Goal: Task Accomplishment & Management: Complete application form

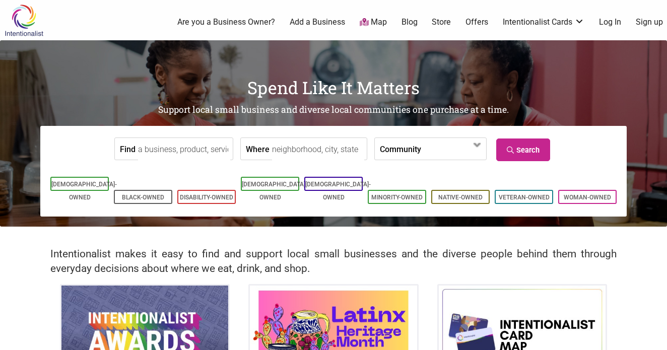
click at [613, 24] on link "Log In" at bounding box center [610, 22] width 22 height 11
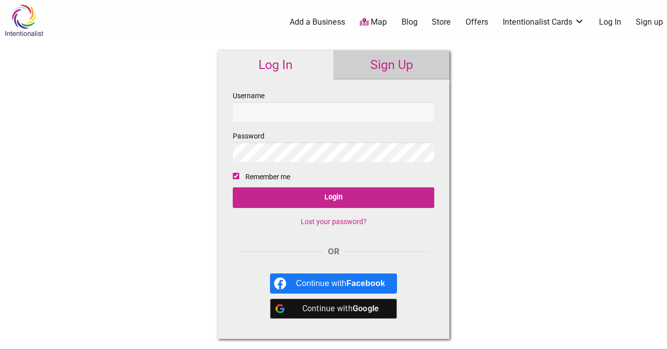
type input "eclairsdessert"
click at [334, 198] on input "Login" at bounding box center [334, 197] width 202 height 21
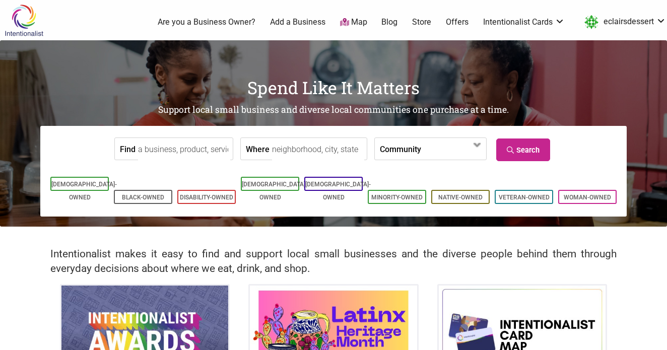
click at [298, 23] on link "Add a Business" at bounding box center [297, 22] width 55 height 11
click at [213, 18] on link "Are you a Business Owner?" at bounding box center [207, 22] width 98 height 11
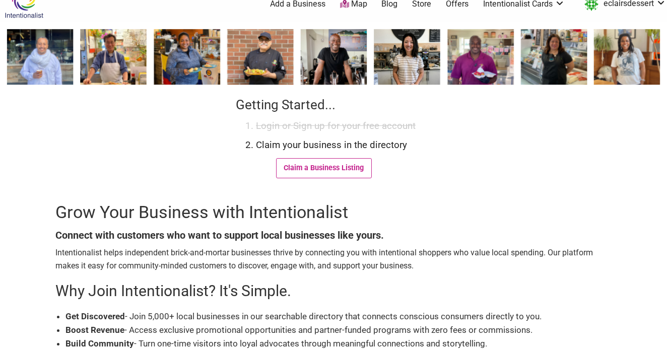
scroll to position [22, 0]
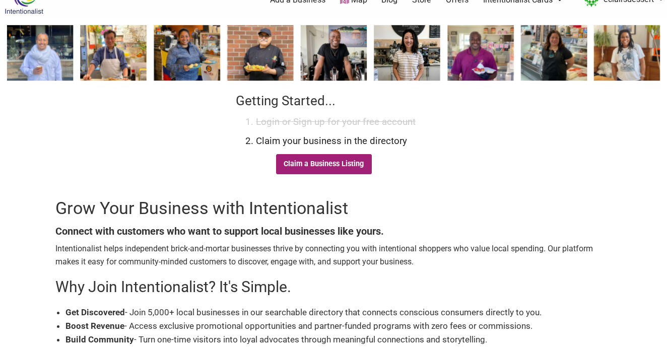
click at [296, 164] on link "Claim a Business Listing" at bounding box center [324, 164] width 96 height 20
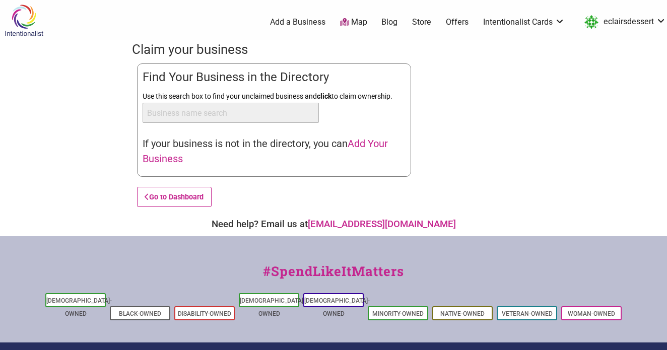
click at [172, 162] on span "Add Your Business" at bounding box center [265, 151] width 245 height 27
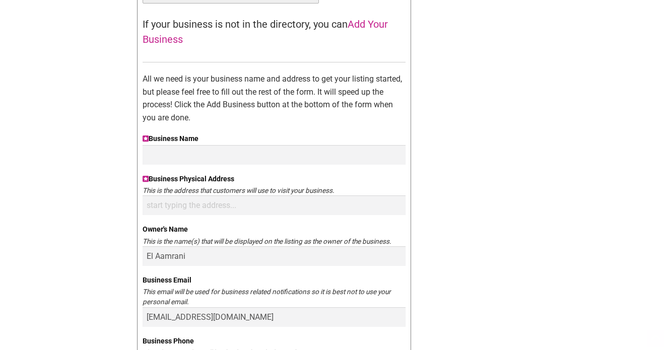
scroll to position [128, 0]
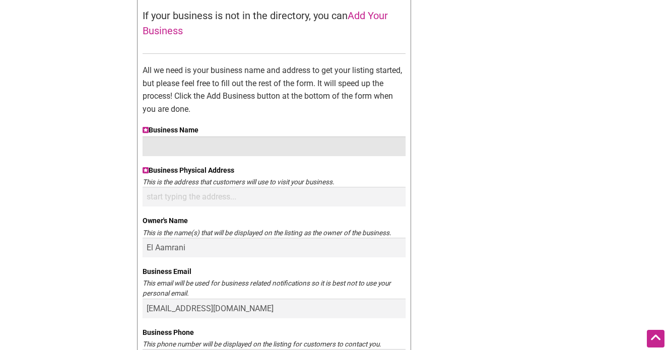
click at [206, 145] on input "Business Name" at bounding box center [274, 147] width 263 height 20
type input "E"
paste input "Eclairs Dessert"
type input "Eclairs Dessert"
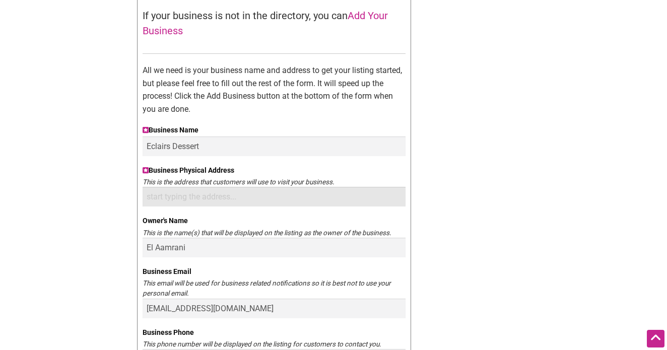
click at [211, 198] on input "Business Physical Address" at bounding box center [274, 197] width 263 height 20
paste input "[STREET_ADDRESS][PERSON_NAME]"
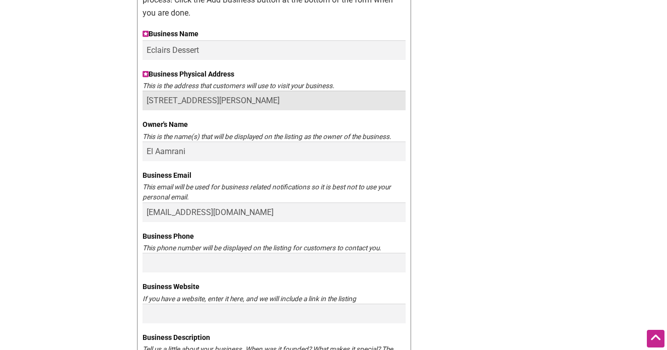
scroll to position [265, 0]
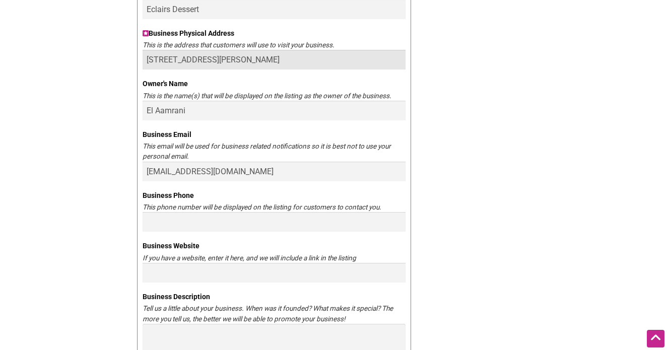
type input "[STREET_ADDRESS][PERSON_NAME]"
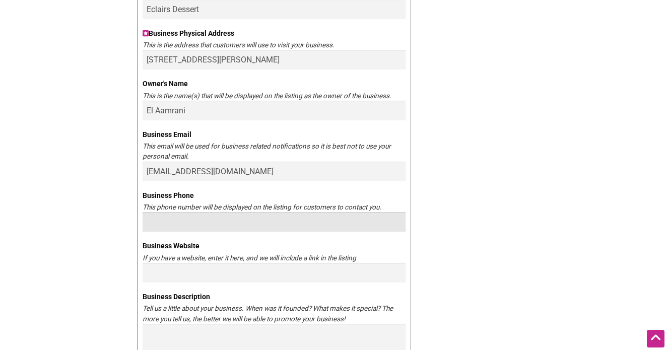
click at [194, 221] on input "Business Phone" at bounding box center [274, 222] width 263 height 20
paste input "5712770392"
type input "5712770392"
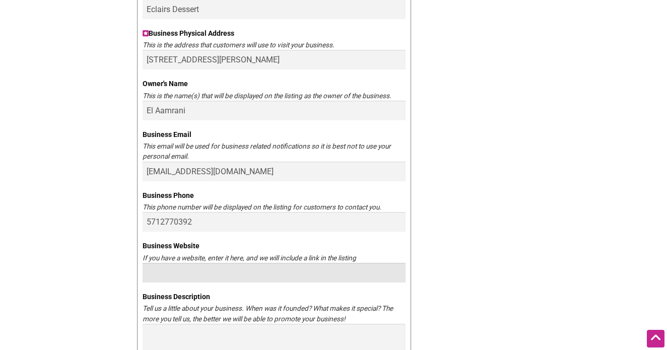
click at [184, 267] on input "Business Website" at bounding box center [274, 273] width 263 height 20
paste input "[DOMAIN_NAME]"
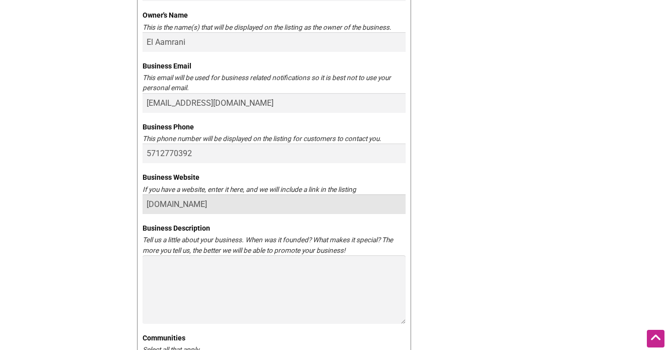
type input "[DOMAIN_NAME]"
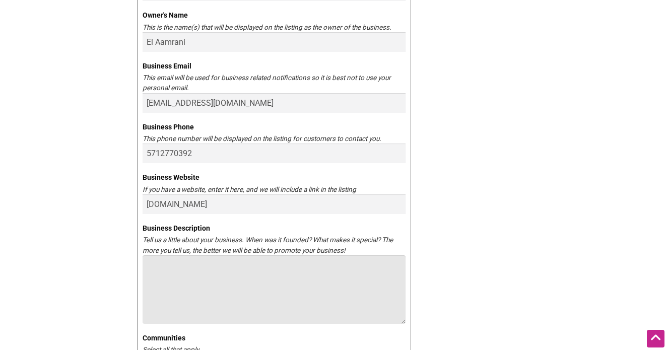
click at [178, 268] on textarea "Business Description" at bounding box center [274, 290] width 263 height 69
paste textarea "At [GEOGRAPHIC_DATA] Dessert, we are dedicated to the artistry of French pastry…"
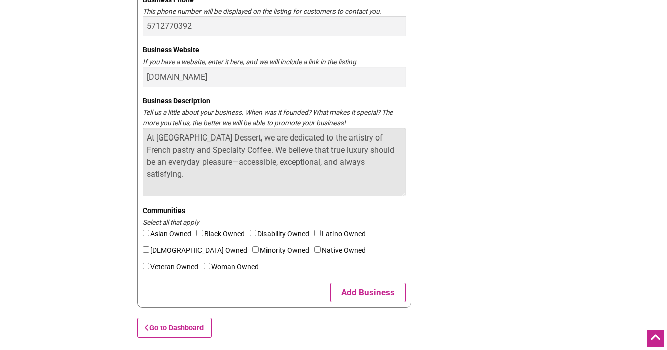
scroll to position [474, 0]
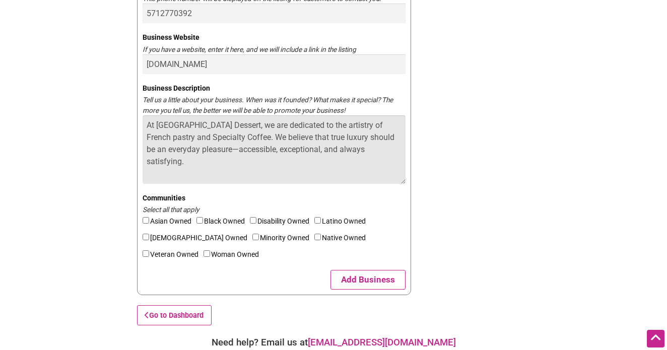
type textarea "At [GEOGRAPHIC_DATA] Dessert, we are dedicated to the artistry of French pastry…"
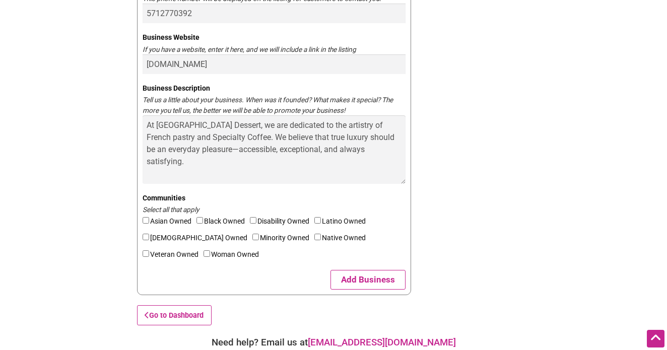
click at [252, 235] on input"] "Minority Owned" at bounding box center [255, 237] width 7 height 7
checkbox input"] "true"
click at [362, 282] on button "Add Business" at bounding box center [368, 280] width 75 height 20
click at [379, 281] on button "Add Business" at bounding box center [368, 280] width 75 height 20
click at [348, 276] on button "Add Business" at bounding box center [368, 280] width 75 height 20
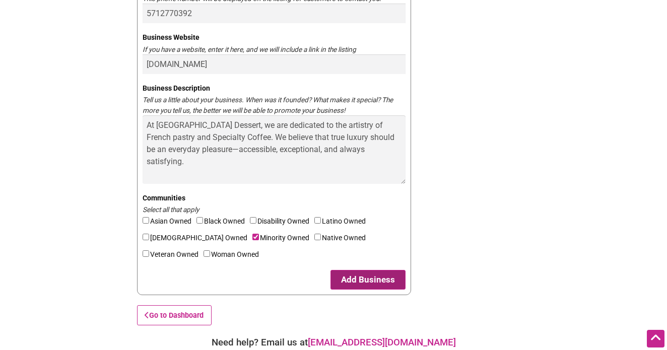
click at [348, 276] on button "Add Business" at bounding box center [368, 280] width 75 height 20
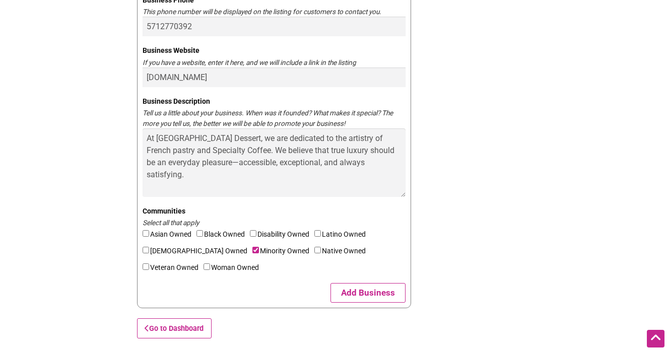
scroll to position [467, 0]
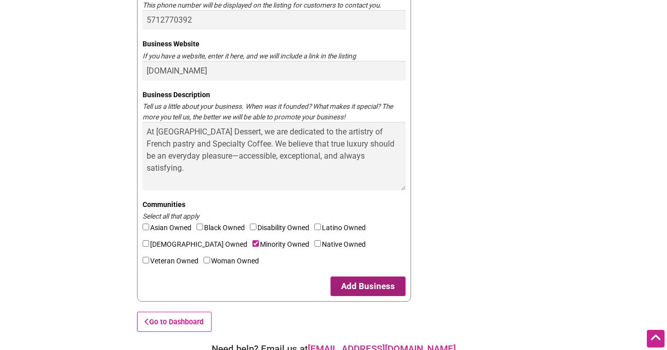
click at [357, 279] on button "Add Business" at bounding box center [368, 287] width 75 height 20
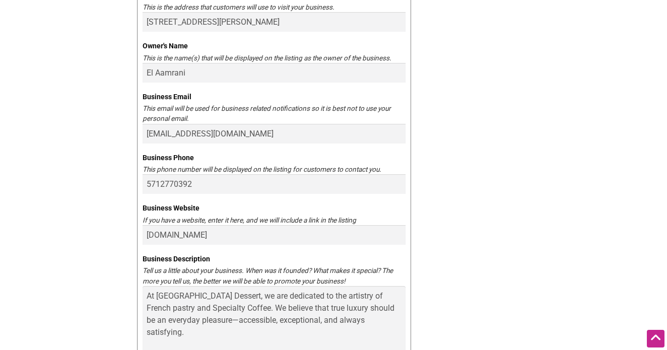
scroll to position [504, 0]
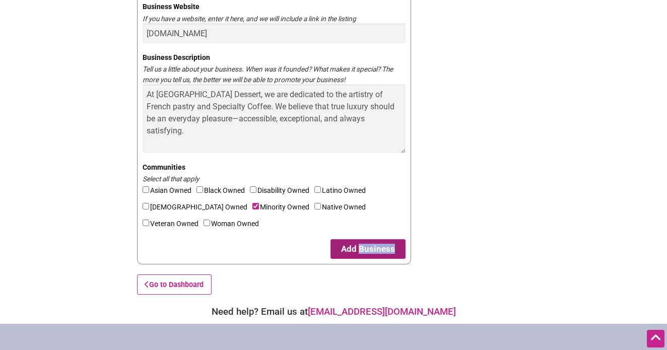
click at [348, 249] on button "Add Business" at bounding box center [368, 249] width 75 height 20
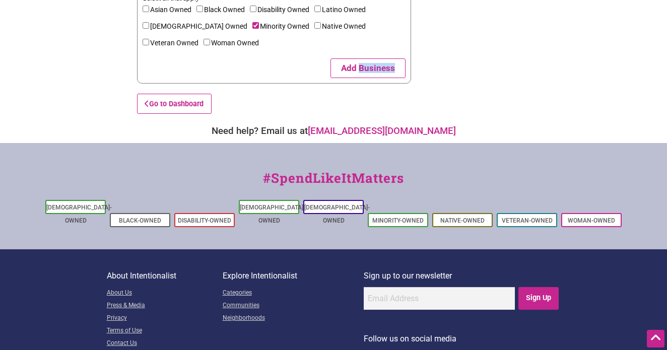
scroll to position [652, 0]
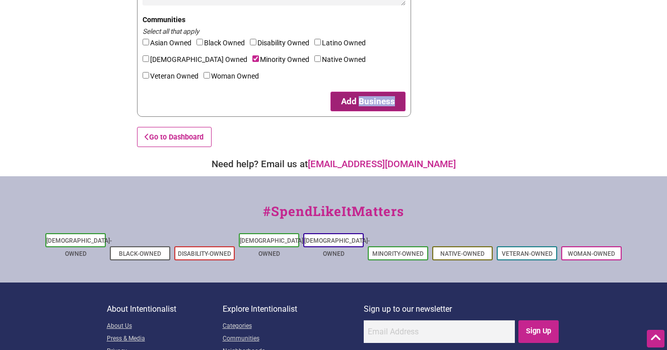
click at [376, 92] on button "Add Business" at bounding box center [368, 102] width 75 height 20
click at [376, 93] on button "Add Business" at bounding box center [368, 102] width 75 height 20
click at [359, 104] on button "Add Business" at bounding box center [368, 102] width 75 height 20
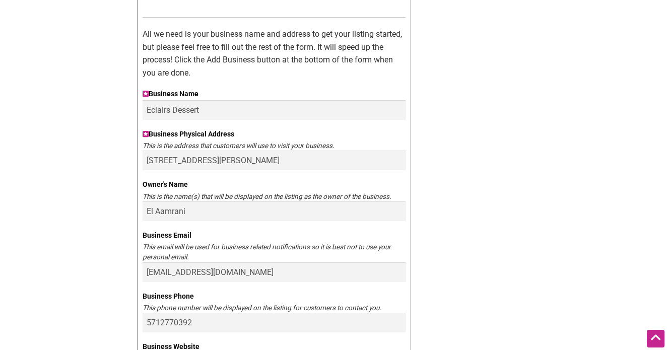
scroll to position [577, 0]
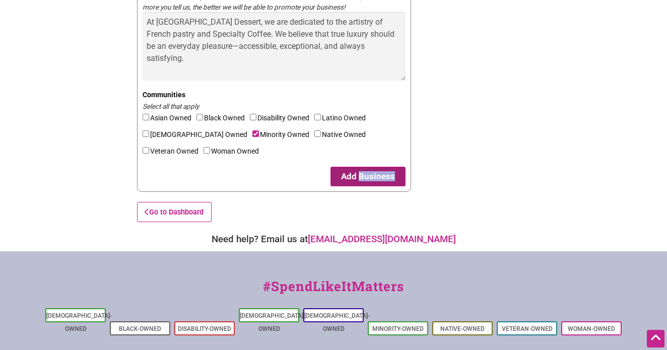
click at [351, 179] on button "Add Business" at bounding box center [368, 177] width 75 height 20
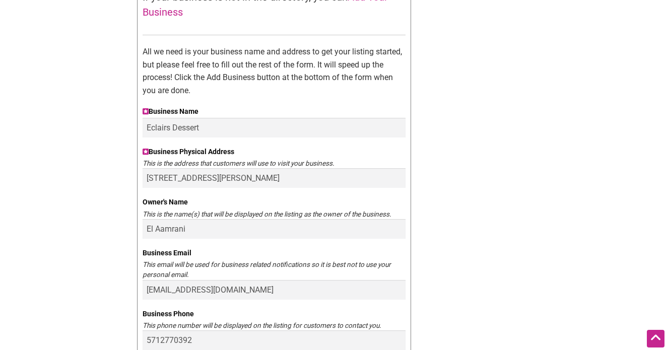
scroll to position [146, 0]
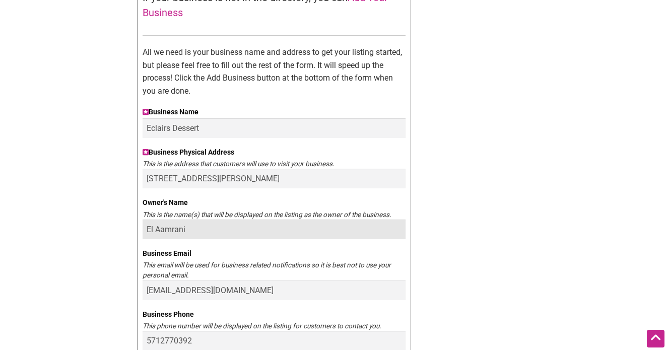
click at [244, 228] on input "El Aamrani" at bounding box center [274, 230] width 263 height 20
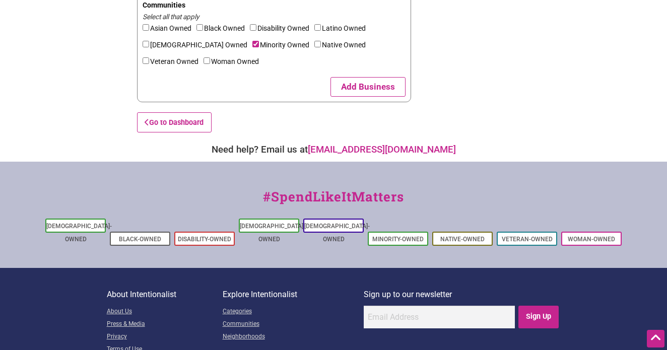
scroll to position [679, 0]
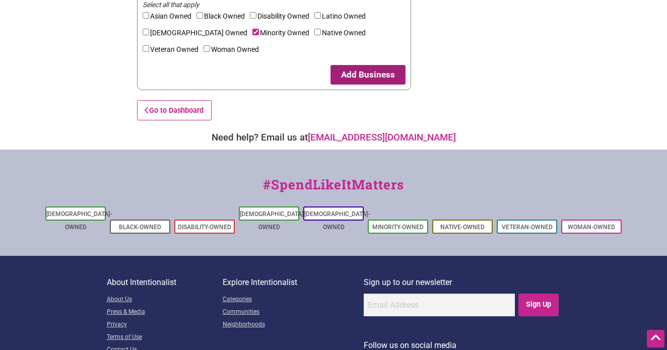
click at [359, 73] on button "Add Business" at bounding box center [368, 75] width 75 height 20
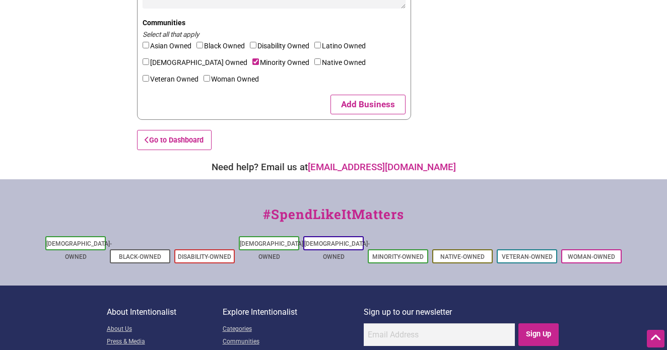
scroll to position [647, 0]
